Goal: Task Accomplishment & Management: Use online tool/utility

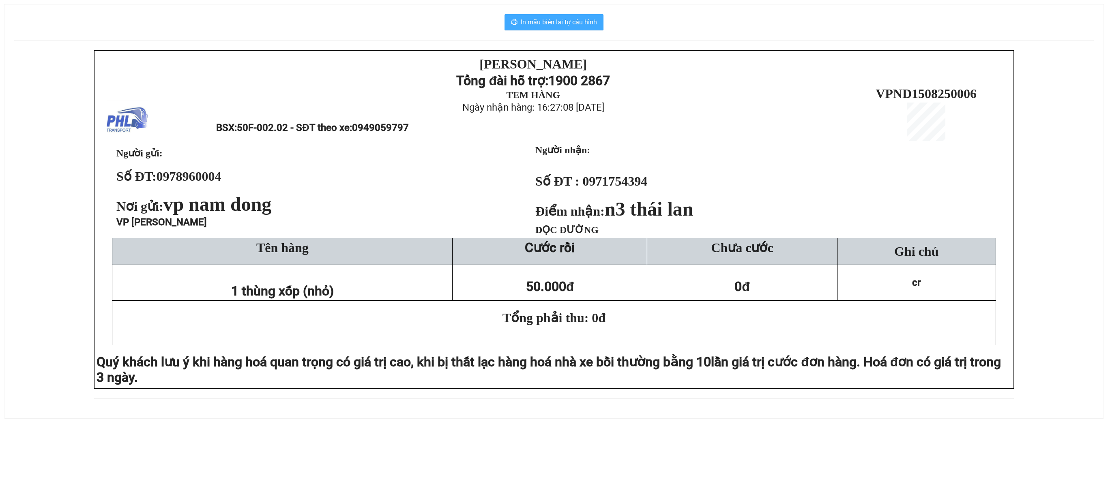
drag, startPoint x: 612, startPoint y: 23, endPoint x: 600, endPoint y: 24, distance: 12.3
click at [605, 23] on div "In mẫu biên lai tự cấu hình" at bounding box center [553, 22] width 1079 height 16
click at [593, 21] on span "In mẫu biên lai tự cấu hình" at bounding box center [559, 22] width 76 height 10
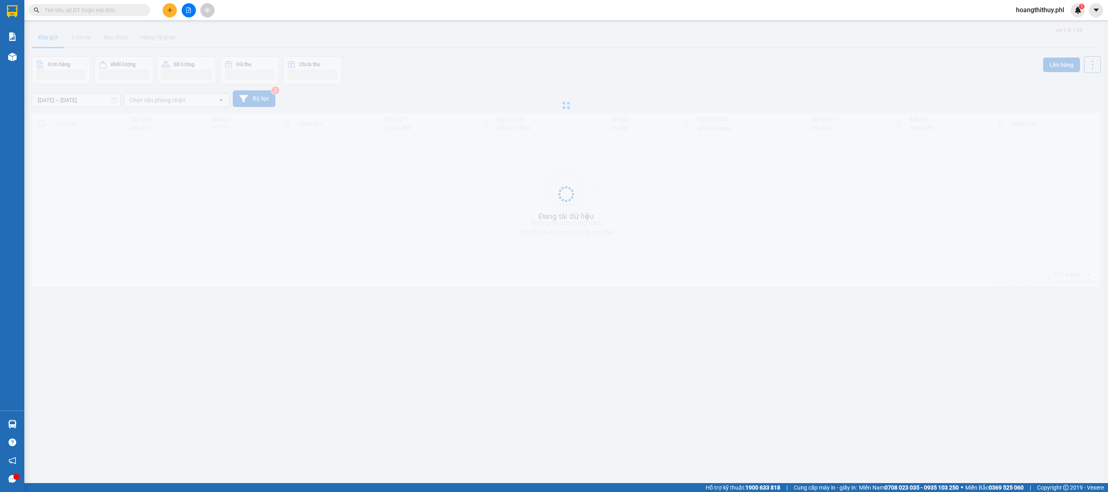
scroll to position [37, 0]
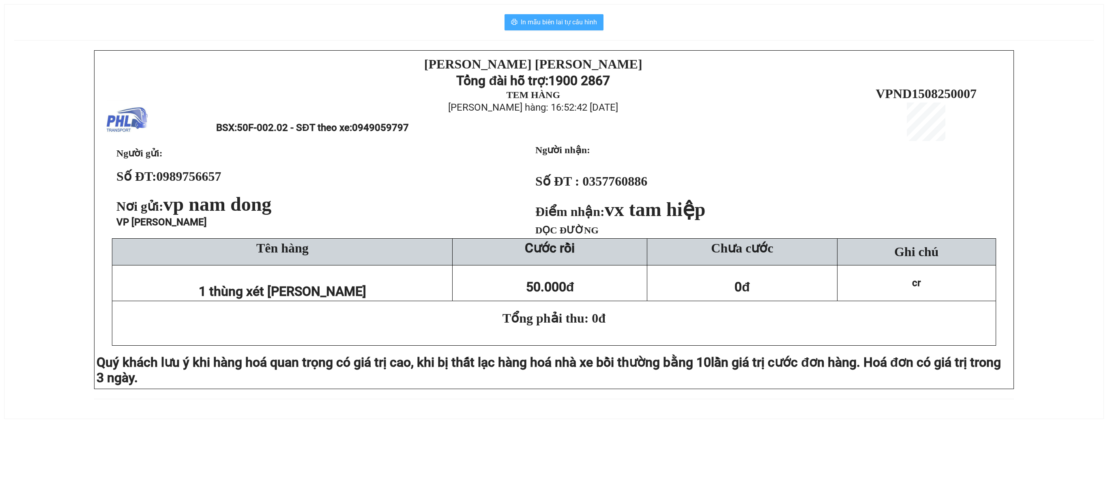
click at [571, 18] on span "In mẫu biên lai tự cấu hình" at bounding box center [559, 22] width 76 height 10
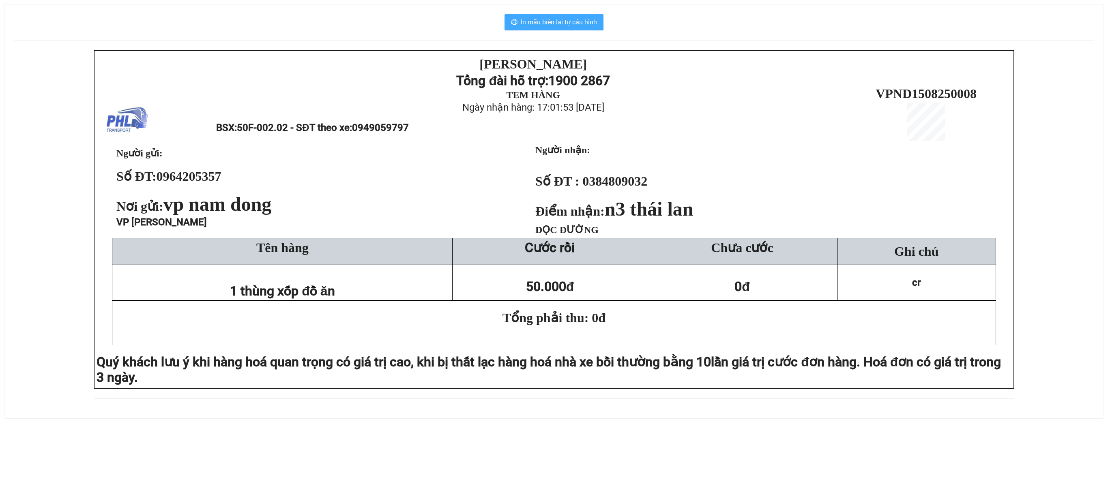
click at [556, 24] on span "In mẫu biên lai tự cấu hình" at bounding box center [559, 22] width 76 height 10
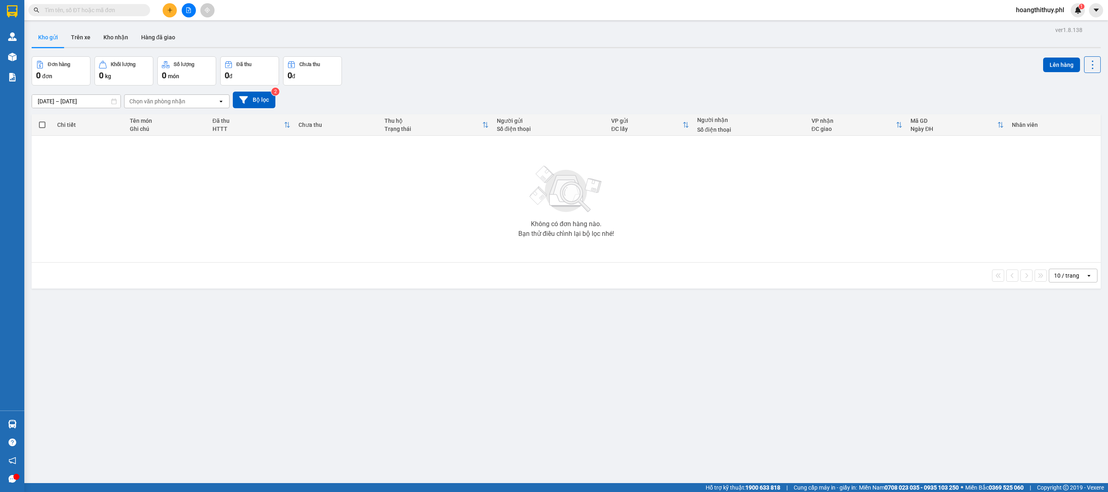
scroll to position [42, 0]
